Goal: Information Seeking & Learning: Learn about a topic

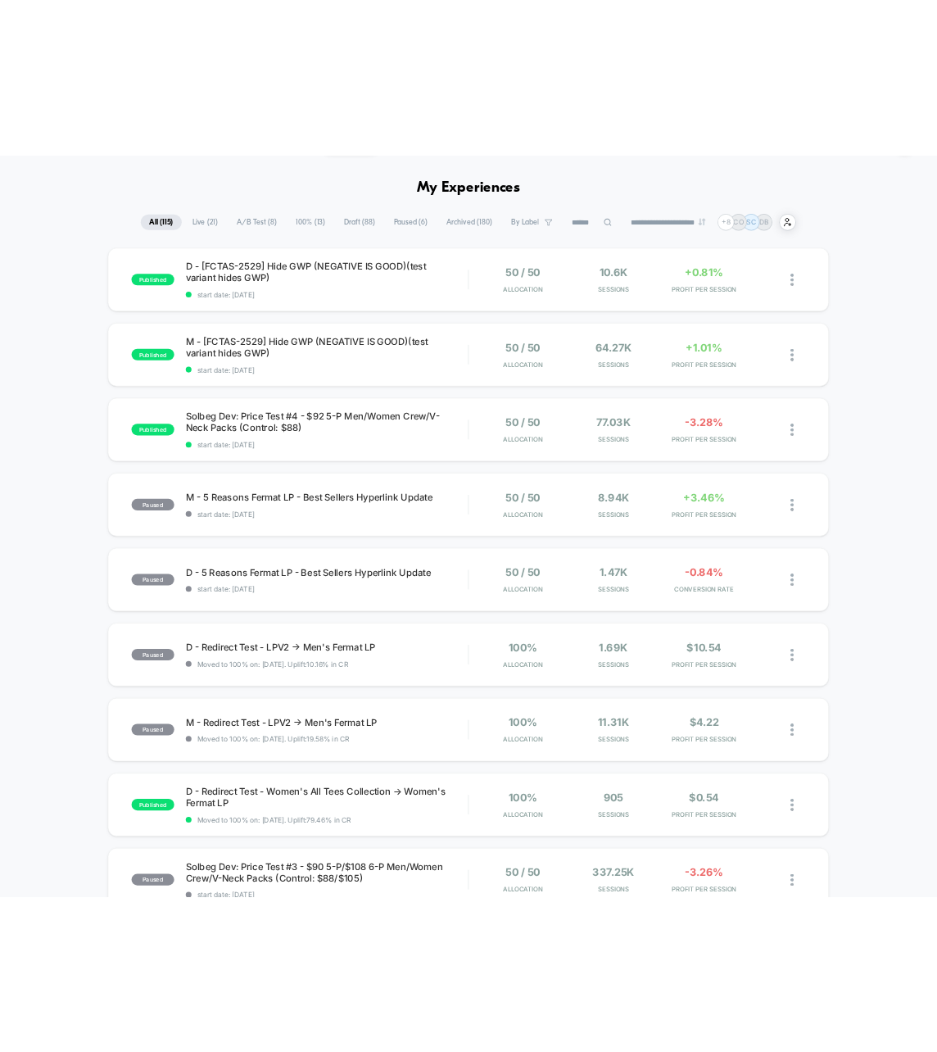
scroll to position [50, 0]
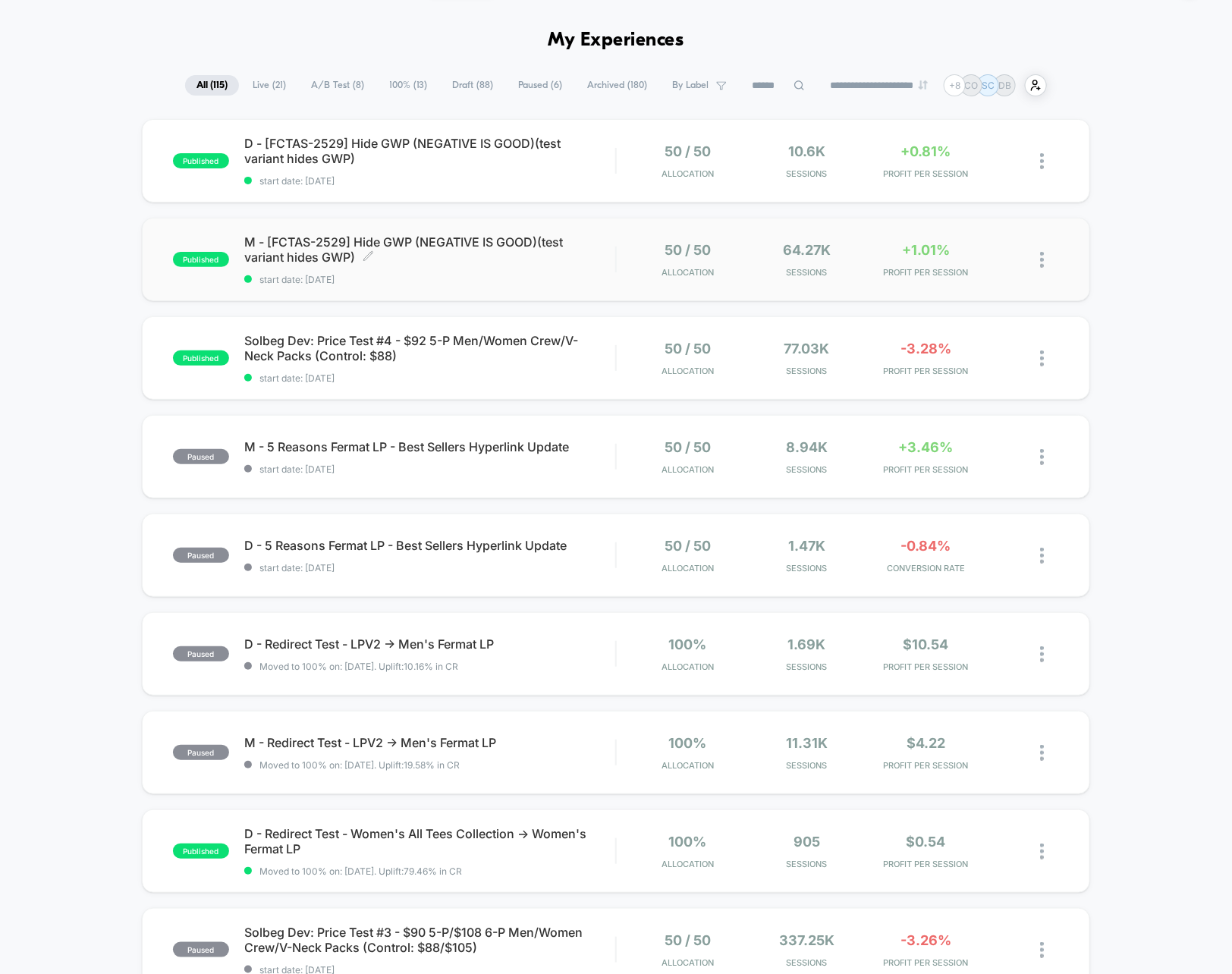
click at [546, 246] on span "M - [FCTAS-2529] Hide GWP (NEGATIVE IS GOOD)(test variant hides GWP) Click to e…" at bounding box center [429, 249] width 371 height 31
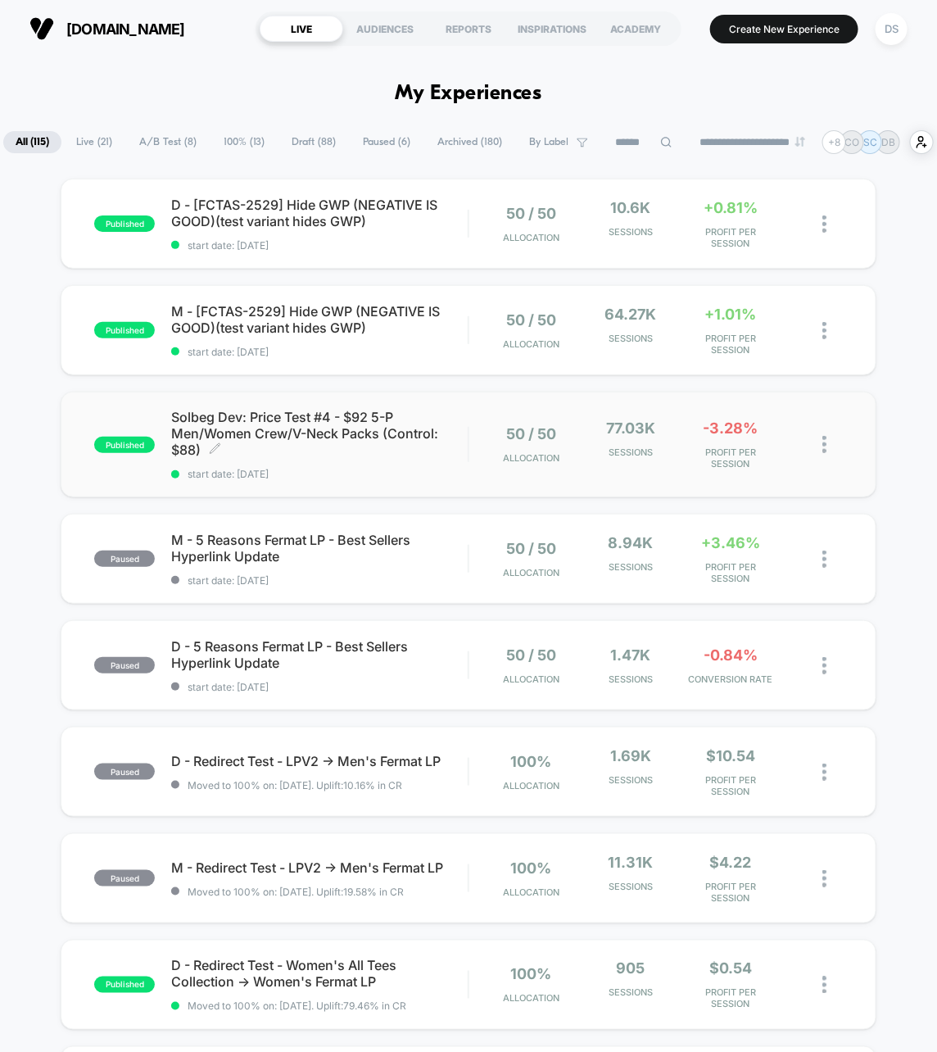
click at [349, 458] on span "Solbeg Dev: Price Test #4 - $92 5-P Men/Women Crew/V-Neck Packs (Control: $88) …" at bounding box center [319, 433] width 297 height 49
click at [112, 433] on div "published Solbeg Dev: Price Test #4 - $92 5-P Men/Women Crew/V-Neck Packs (Cont…" at bounding box center [281, 444] width 374 height 71
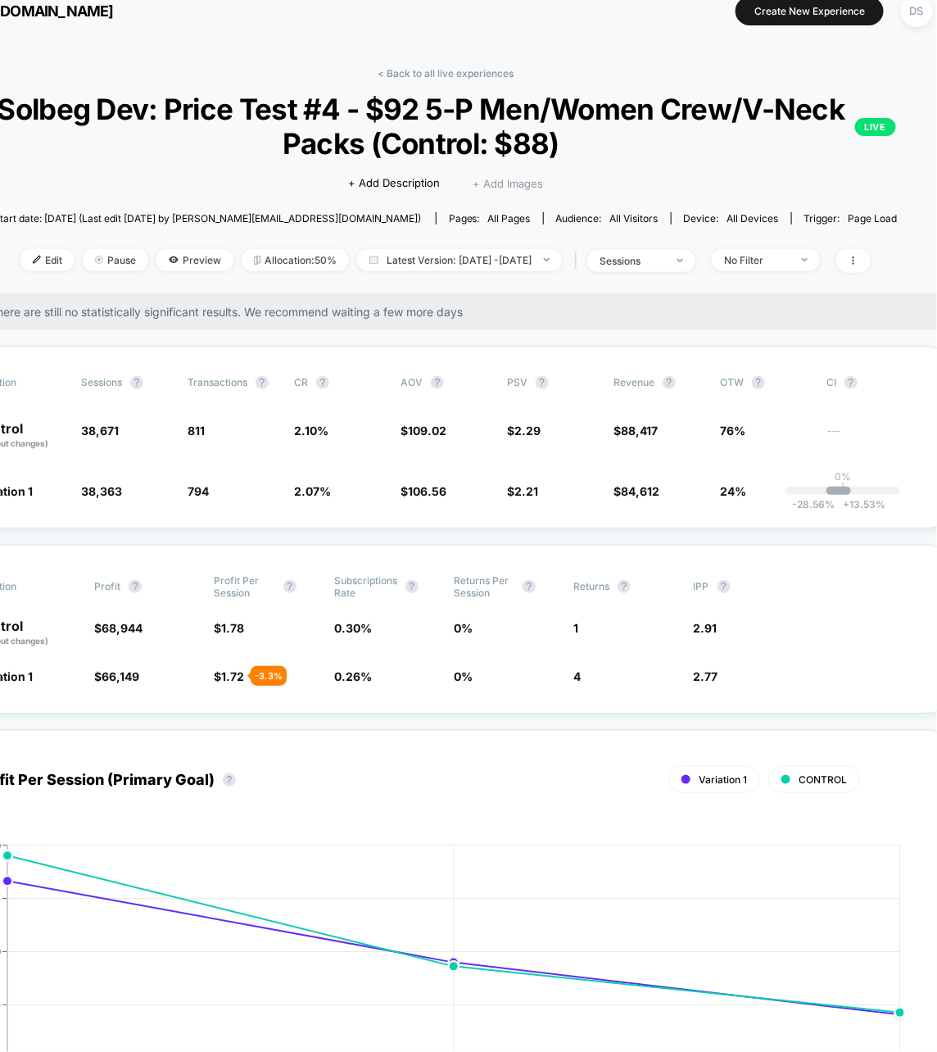
scroll to position [18, 74]
